Goal: Information Seeking & Learning: Understand process/instructions

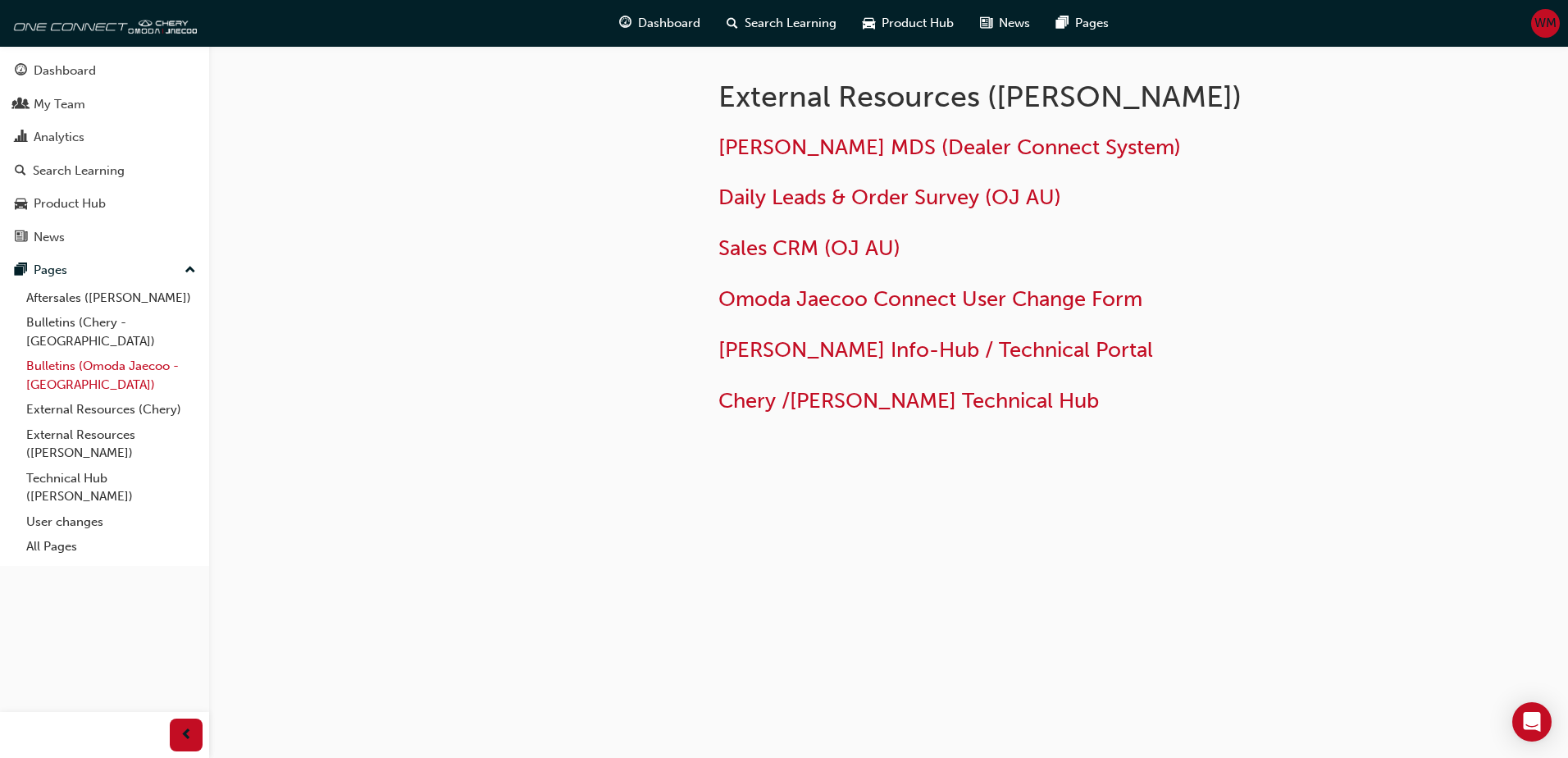
click at [65, 354] on link "Bulletins (Omoda Jaecoo - [GEOGRAPHIC_DATA])" at bounding box center [111, 375] width 183 height 43
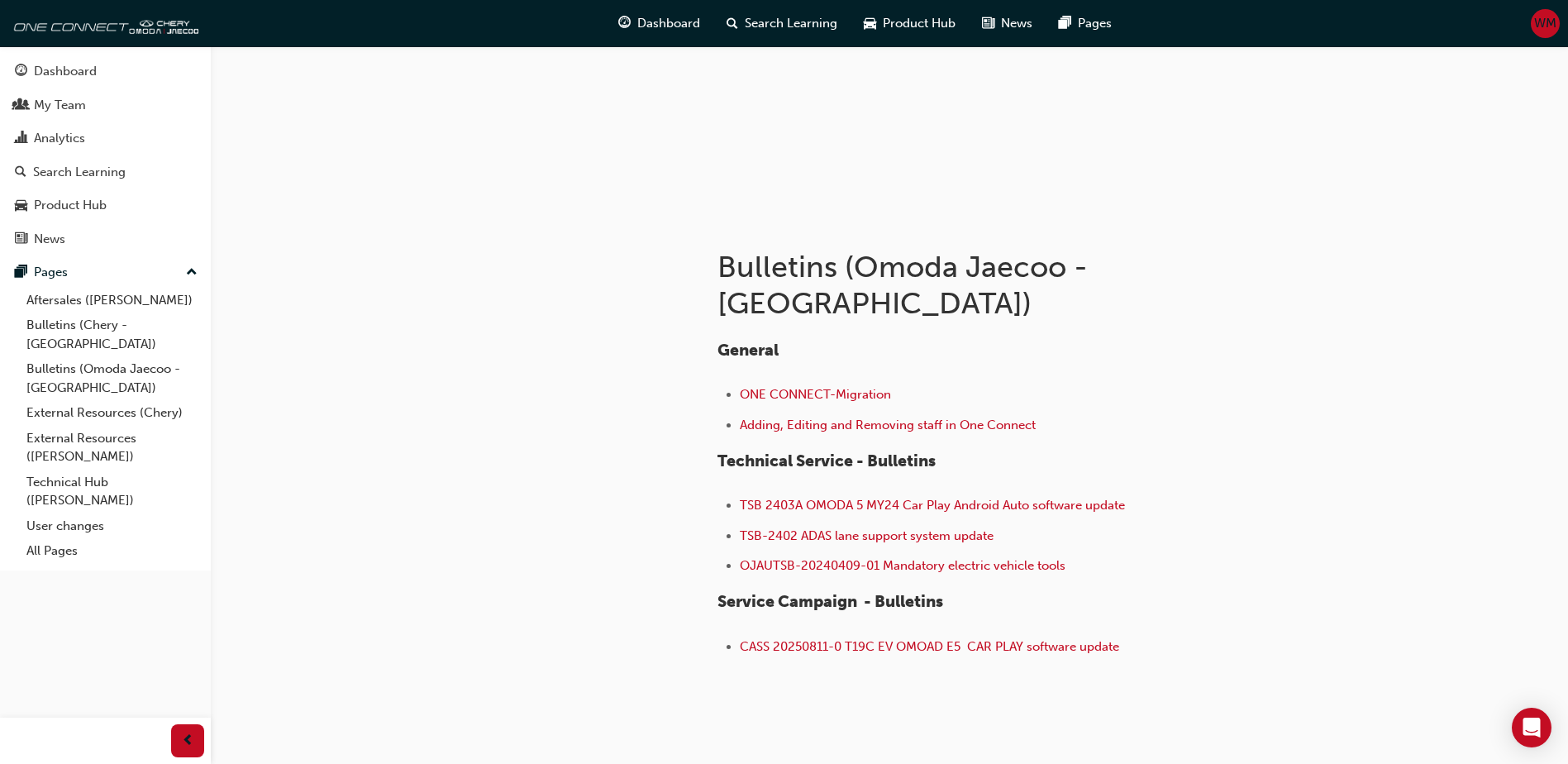
scroll to position [166, 0]
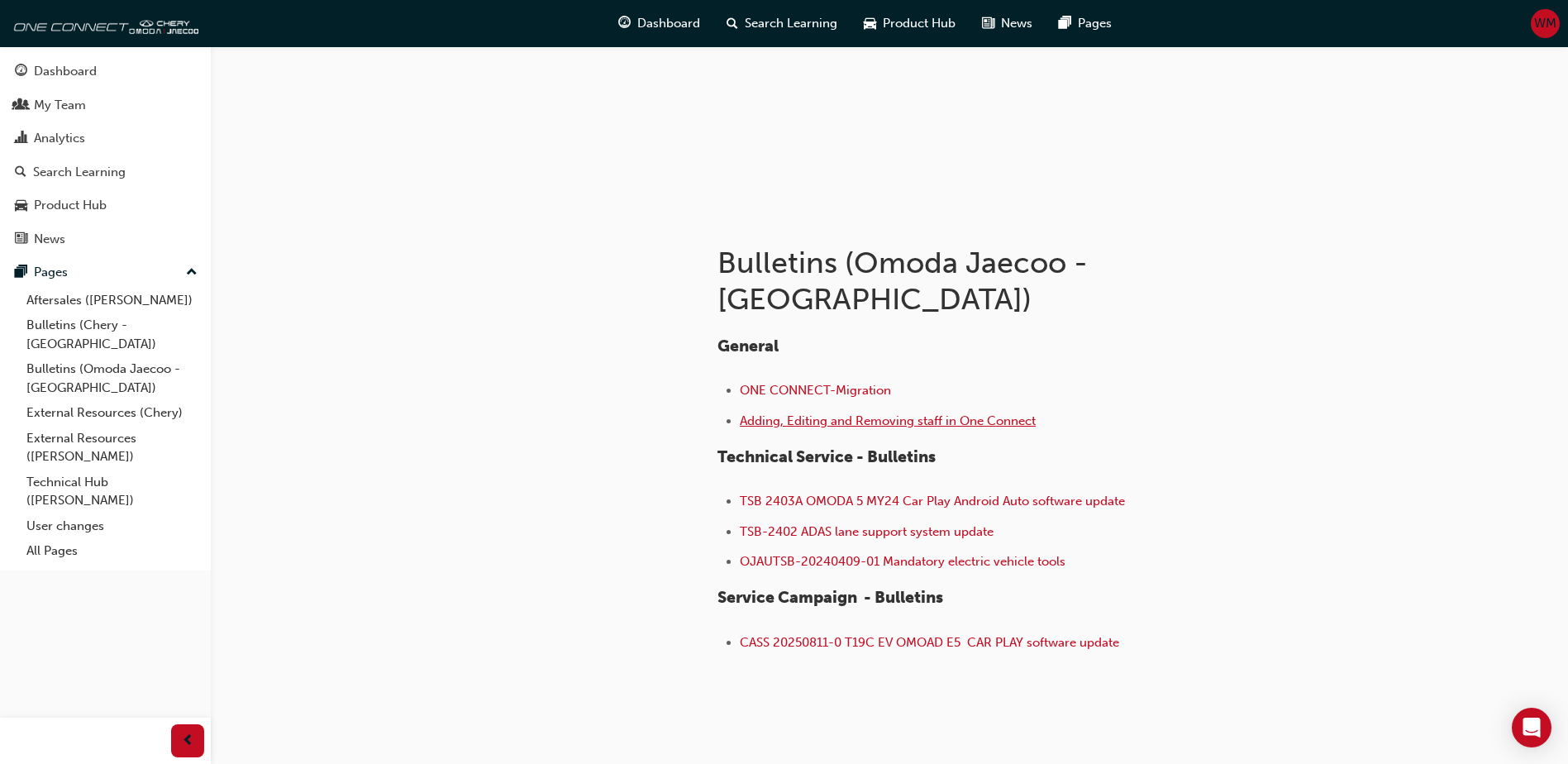
click at [924, 413] on span "Adding, Editing and Removing staff in One Connect" at bounding box center [888, 421] width 296 height 15
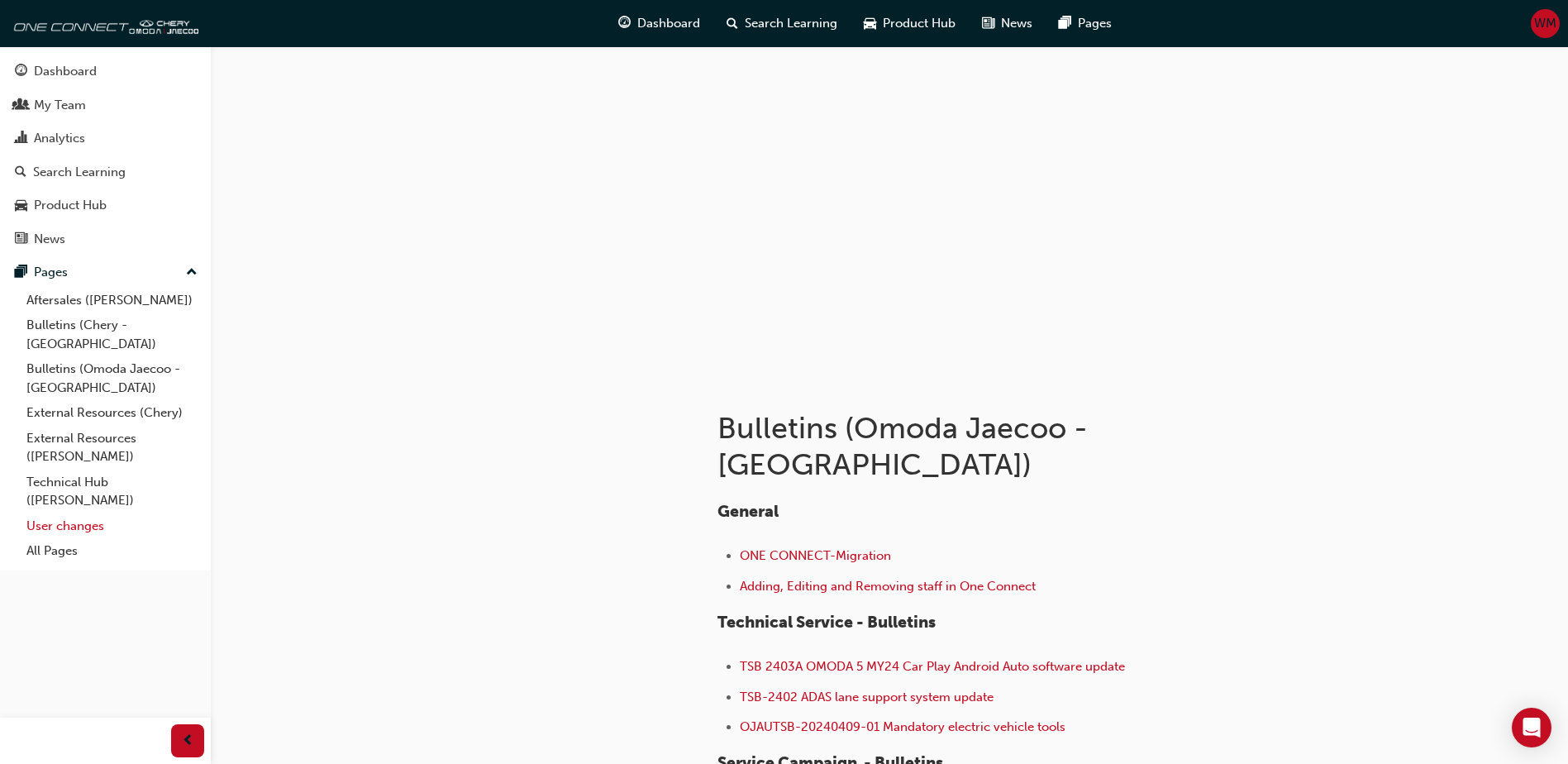
click at [87, 513] on link "User changes" at bounding box center [112, 526] width 184 height 26
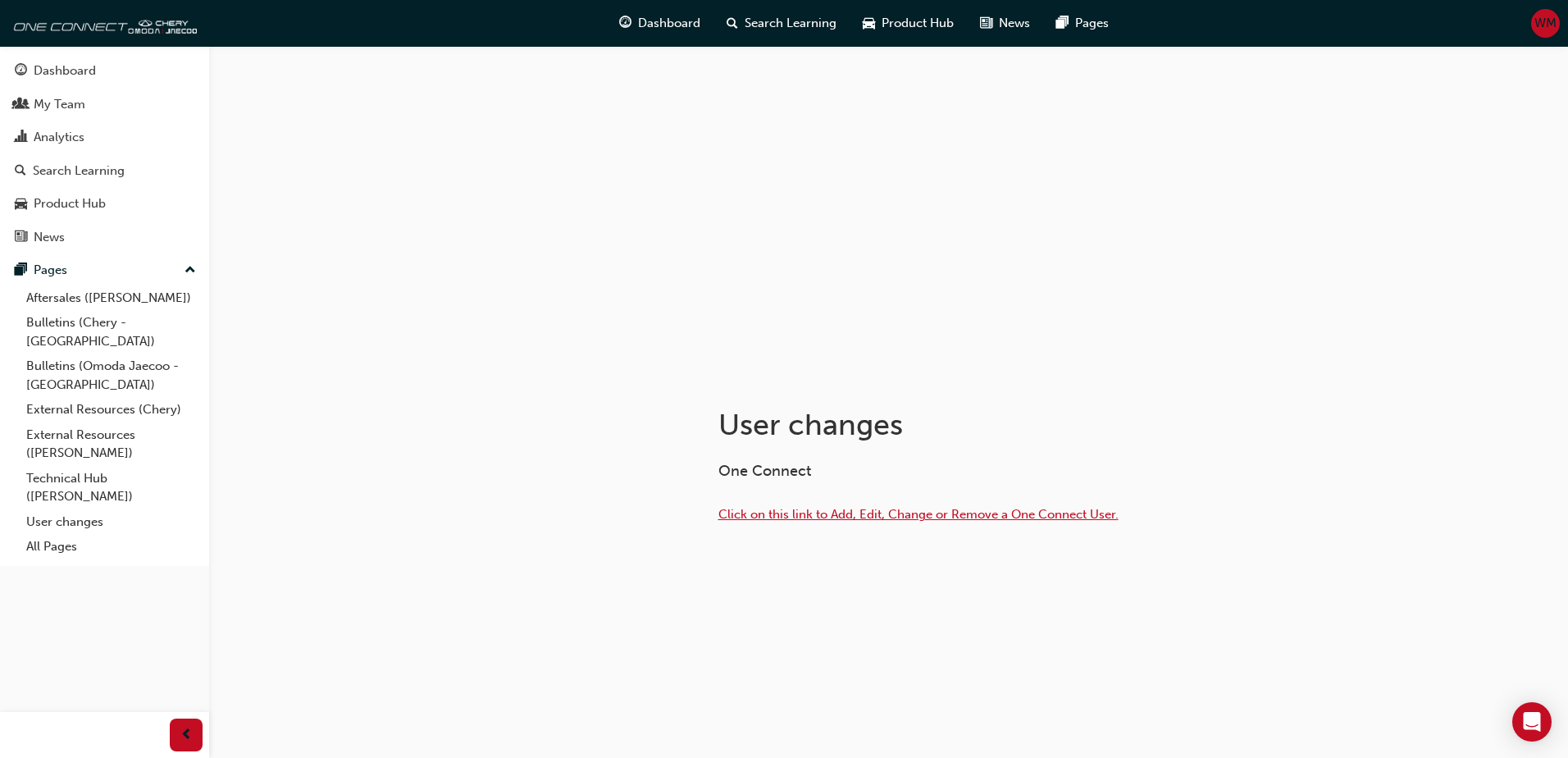
click at [829, 516] on span "Click on this link to Add, Edit, Change or Remove a One Connect User." at bounding box center [918, 514] width 400 height 15
